Goal: Task Accomplishment & Management: Complete application form

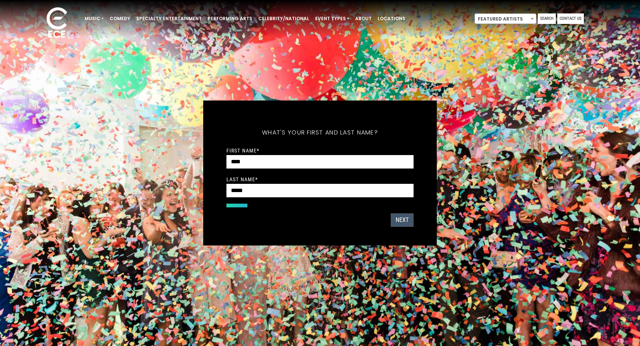
click at [405, 217] on button "Next" at bounding box center [401, 220] width 23 height 13
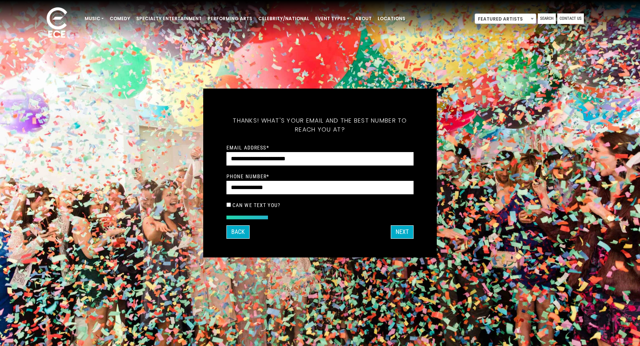
click at [402, 249] on div "What's your first and last name? Thanks ! What's your email and the best number…" at bounding box center [319, 173] width 233 height 169
click at [402, 241] on div "What's your first and last name? Thanks ! What's your email and the best number…" at bounding box center [319, 173] width 233 height 169
click at [402, 236] on button "Next" at bounding box center [401, 232] width 23 height 13
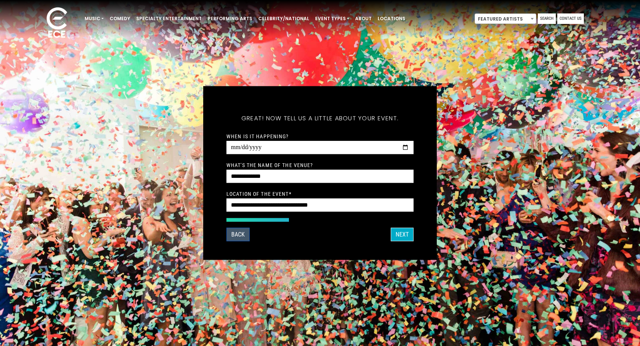
click at [233, 240] on button "Back" at bounding box center [237, 234] width 23 height 13
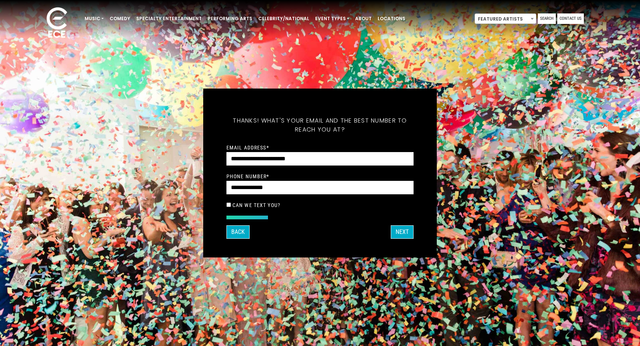
click at [389, 228] on div "Back NEXT" at bounding box center [319, 232] width 187 height 13
click at [398, 231] on button "NEXT" at bounding box center [401, 232] width 23 height 13
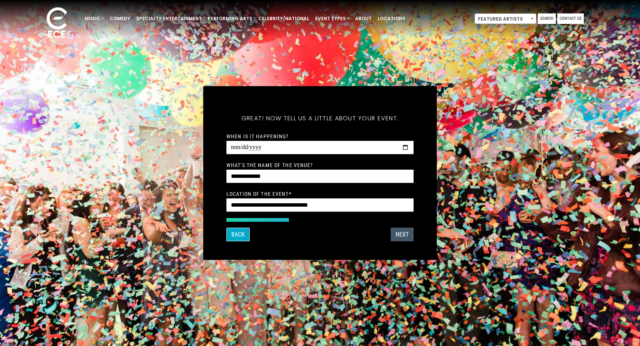
click at [398, 231] on button "NEXT" at bounding box center [401, 234] width 23 height 13
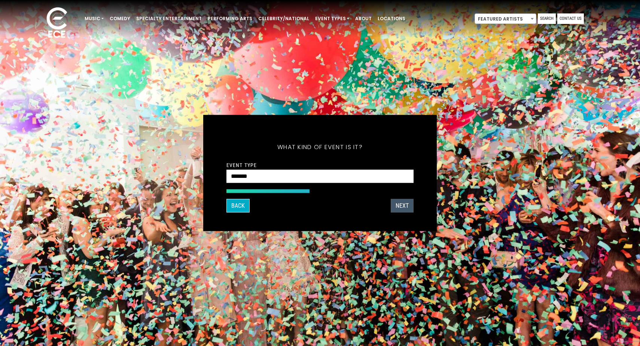
click at [400, 209] on button "NEXT" at bounding box center [401, 205] width 23 height 13
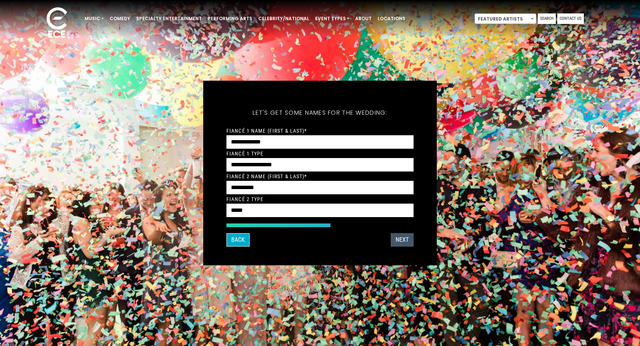
click at [405, 237] on button "NEXT" at bounding box center [401, 239] width 23 height 13
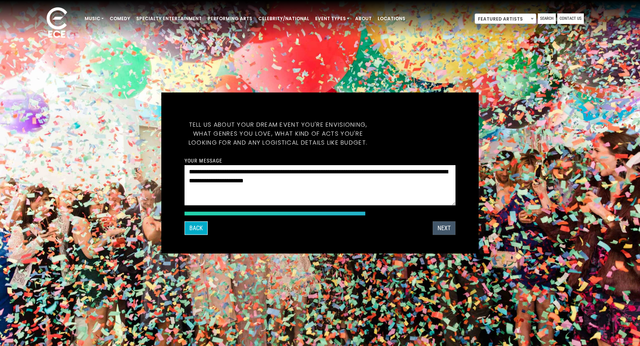
click at [405, 237] on div "What's your first and last name? Thanks ! What's your email and the best number…" at bounding box center [319, 173] width 317 height 161
click at [445, 230] on button "NEXT" at bounding box center [443, 228] width 23 height 13
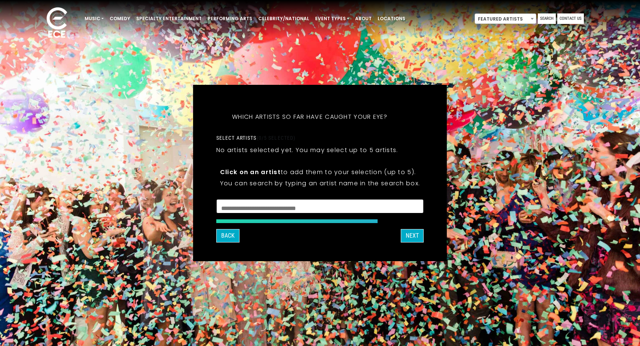
click at [378, 205] on textarea "Search" at bounding box center [319, 207] width 197 height 7
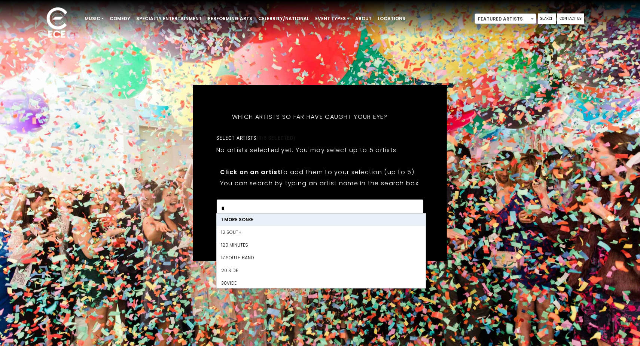
scroll to position [1, 0]
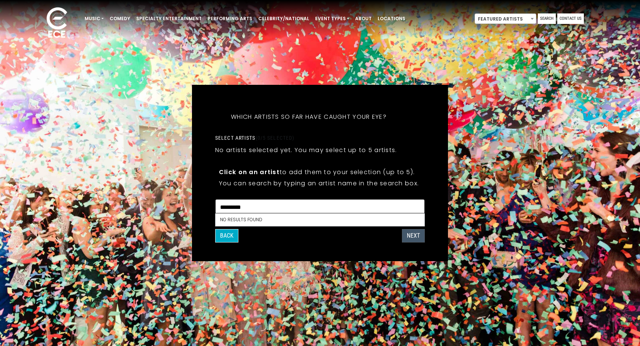
type textarea "*********"
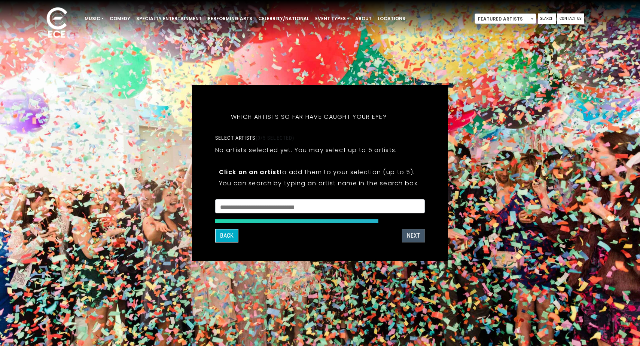
click at [415, 239] on button "NEXT" at bounding box center [413, 235] width 23 height 13
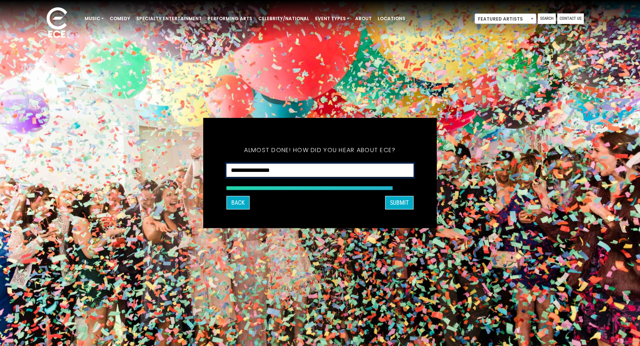
select select "**********"
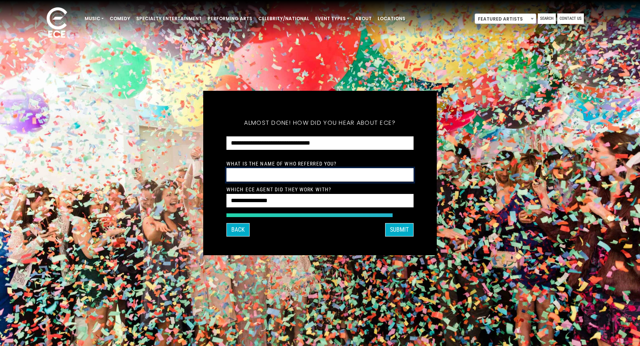
click at [317, 177] on input "text" at bounding box center [319, 175] width 187 height 14
click at [319, 194] on div "**********" at bounding box center [319, 183] width 187 height 49
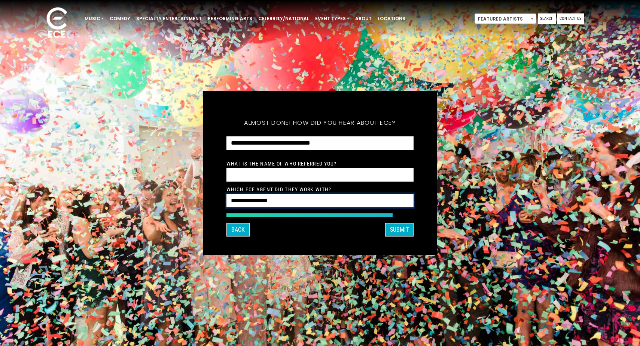
select select "**********"
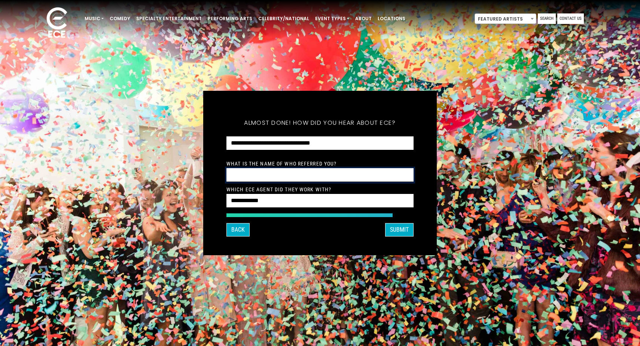
click at [336, 172] on input "text" at bounding box center [319, 175] width 187 height 14
click at [239, 230] on button "Back" at bounding box center [237, 229] width 23 height 13
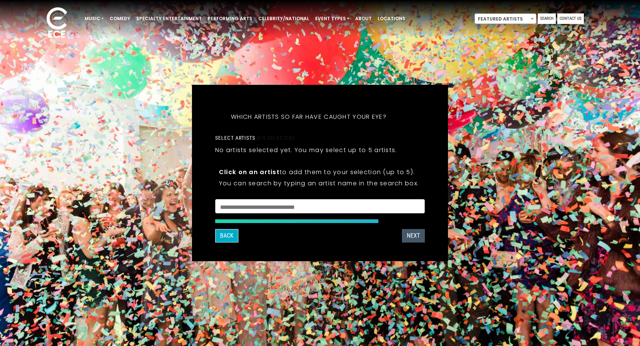
click at [413, 239] on button "NEXT" at bounding box center [413, 235] width 23 height 13
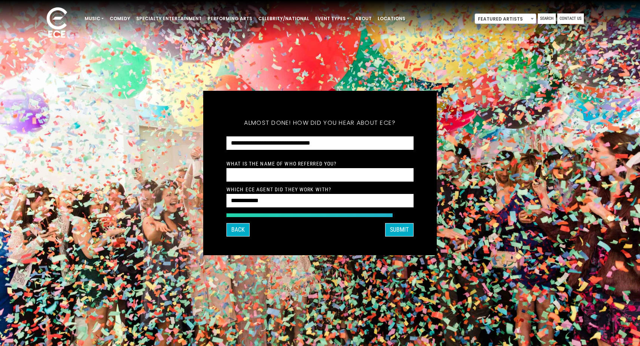
click at [369, 184] on div "**********" at bounding box center [319, 183] width 187 height 49
click at [367, 180] on input "text" at bounding box center [319, 175] width 187 height 14
click at [240, 235] on button "Back" at bounding box center [237, 229] width 23 height 13
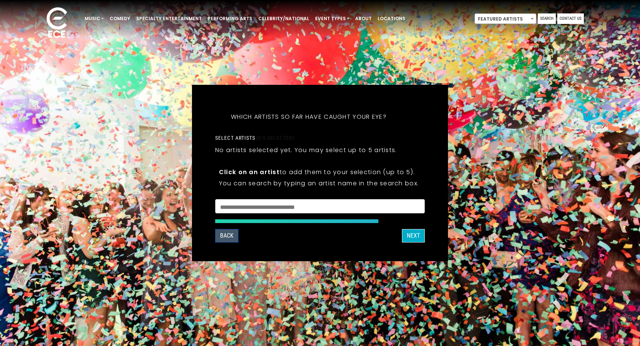
click at [240, 235] on div "Back NEXT" at bounding box center [319, 235] width 209 height 13
click at [226, 236] on button "Back" at bounding box center [226, 235] width 23 height 13
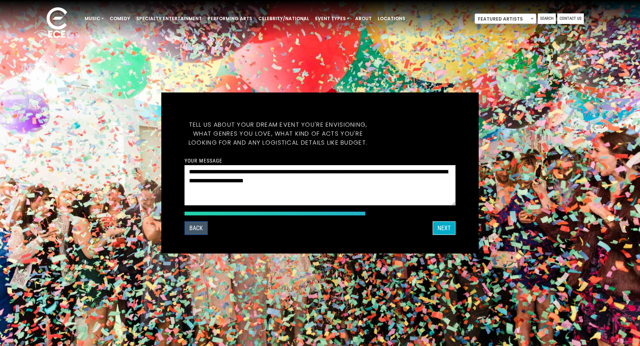
click at [199, 229] on button "Back" at bounding box center [195, 228] width 23 height 13
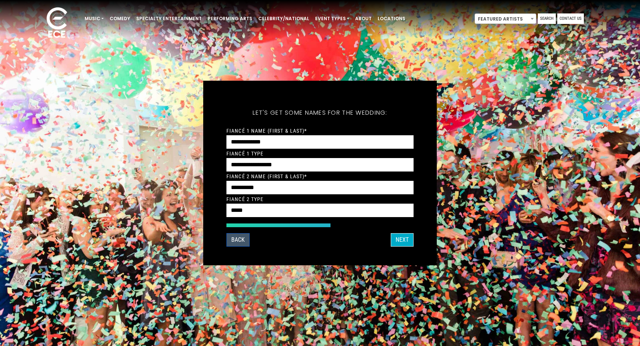
click at [241, 242] on button "Back" at bounding box center [237, 239] width 23 height 13
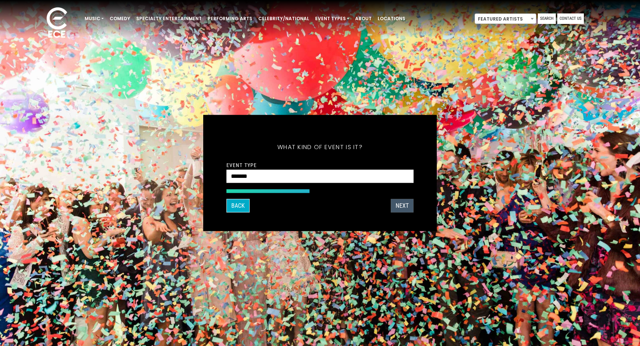
click at [411, 211] on button "NEXT" at bounding box center [401, 205] width 23 height 13
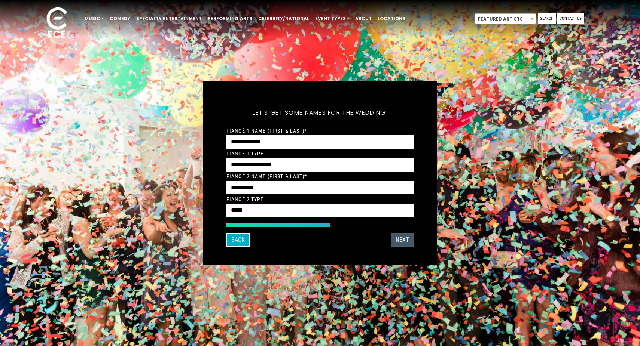
click at [399, 243] on button "NEXT" at bounding box center [401, 239] width 23 height 13
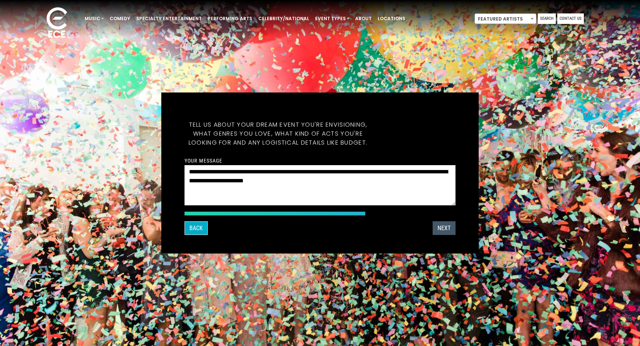
click at [436, 232] on button "NEXT" at bounding box center [443, 228] width 23 height 13
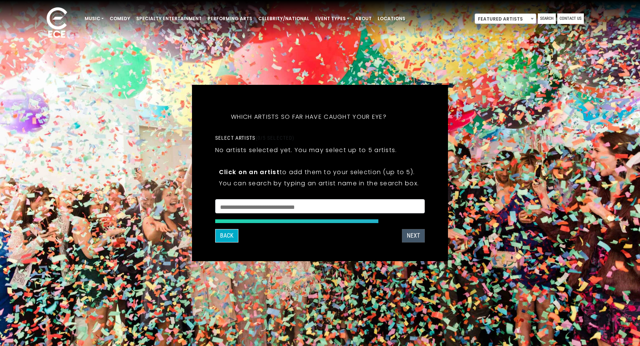
click at [424, 239] on button "NEXT" at bounding box center [413, 235] width 23 height 13
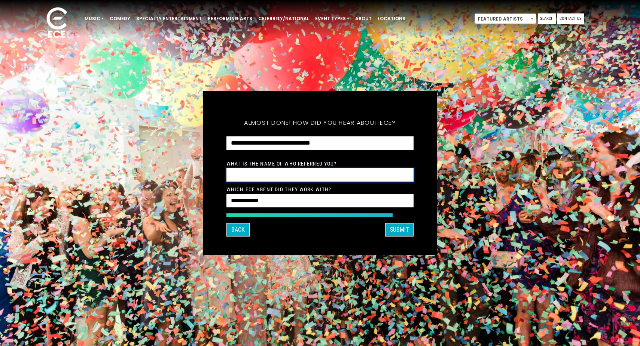
click at [382, 178] on input "text" at bounding box center [319, 175] width 187 height 14
click at [327, 177] on input "text" at bounding box center [319, 175] width 187 height 14
type input "**********"
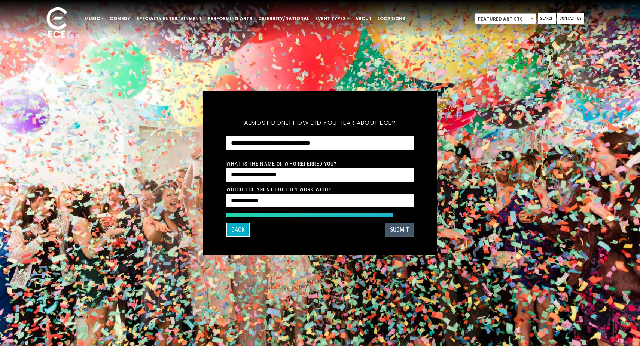
click at [400, 234] on button "SUBMIT" at bounding box center [399, 229] width 28 height 13
